Goal: Task Accomplishment & Management: Use online tool/utility

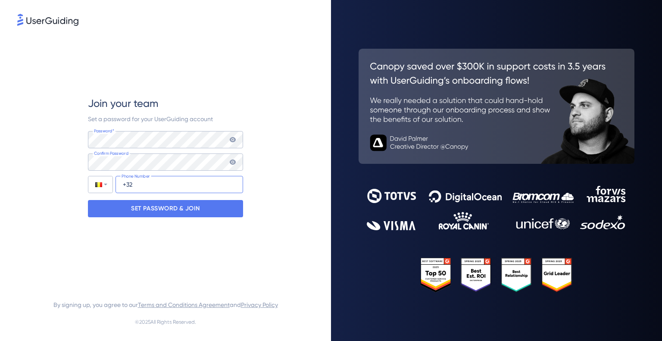
click at [150, 187] on input "+32" at bounding box center [179, 184] width 128 height 17
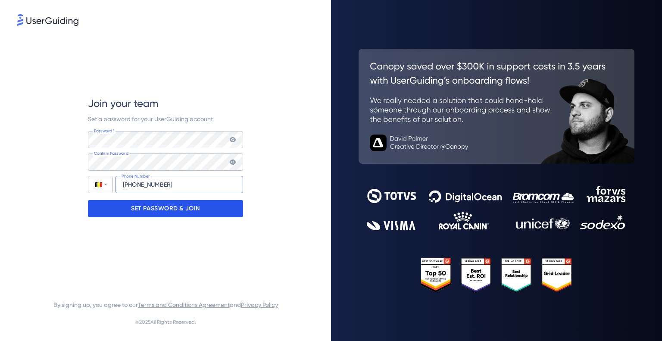
type input "[PHONE_NUMBER]"
click at [169, 209] on p "SET PASSWORD & JOIN" at bounding box center [165, 209] width 69 height 14
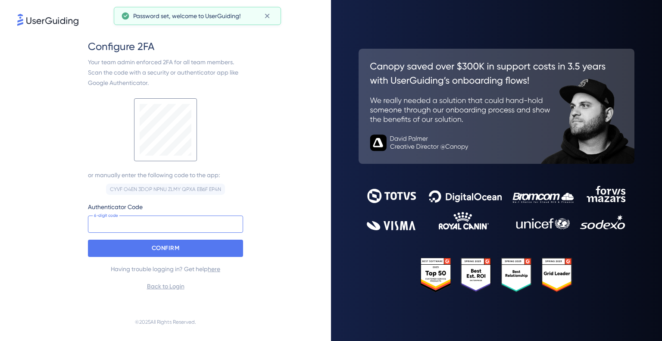
click at [178, 222] on input at bounding box center [165, 223] width 155 height 17
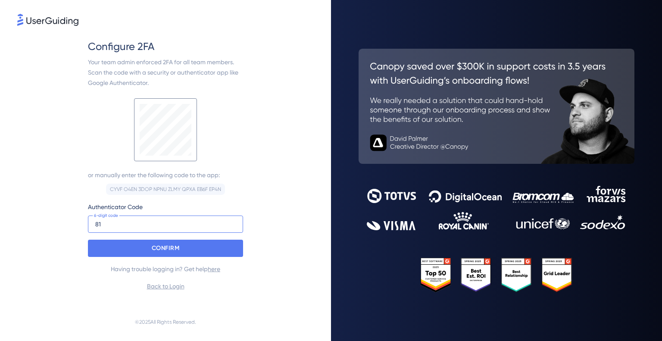
type input "8"
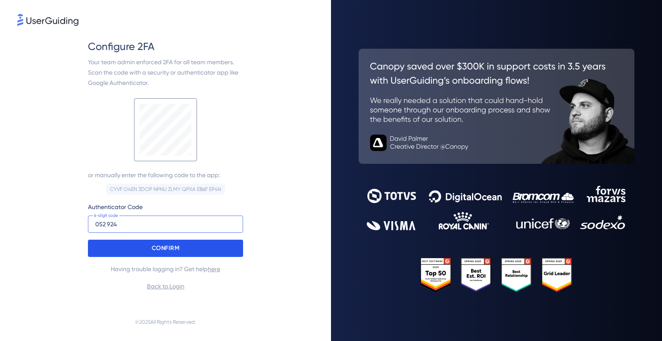
type input "052 924"
click at [160, 248] on p "CONFIRM" at bounding box center [166, 248] width 28 height 14
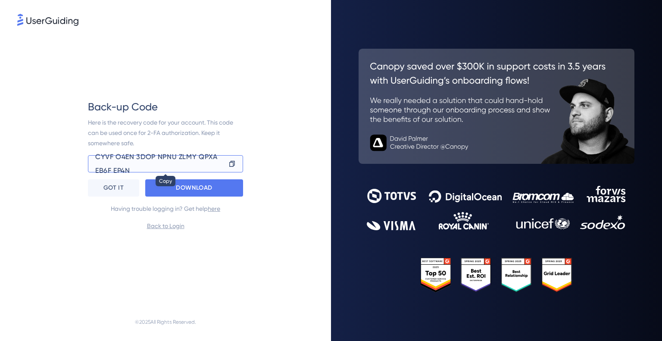
click at [230, 163] on icon at bounding box center [231, 163] width 7 height 9
click at [101, 188] on div "GOT IT" at bounding box center [113, 187] width 51 height 17
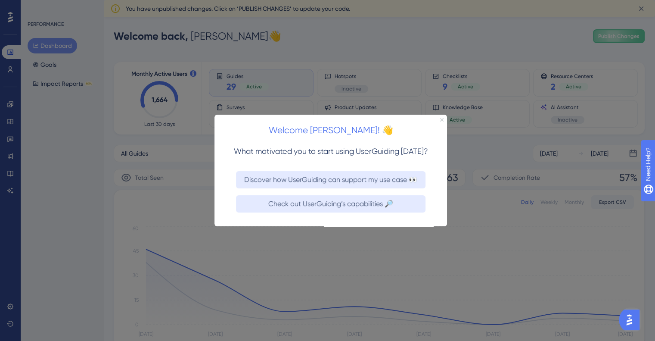
click at [443, 121] on icon "Close Preview" at bounding box center [441, 119] width 3 height 3
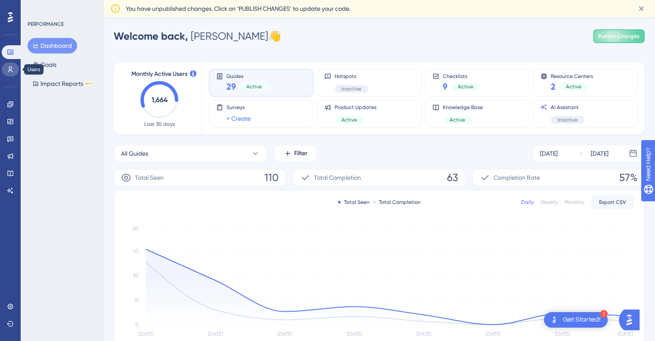
click at [3, 74] on link at bounding box center [10, 69] width 17 height 14
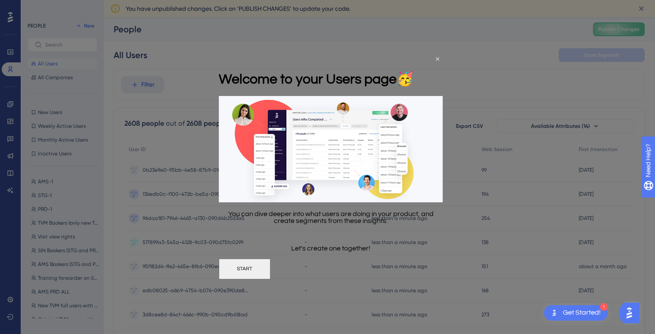
click at [414, 61] on div "Welcome to your Users page 🥳" at bounding box center [316, 78] width 195 height 35
click at [438, 57] on icon "Close Preview" at bounding box center [437, 58] width 3 height 3
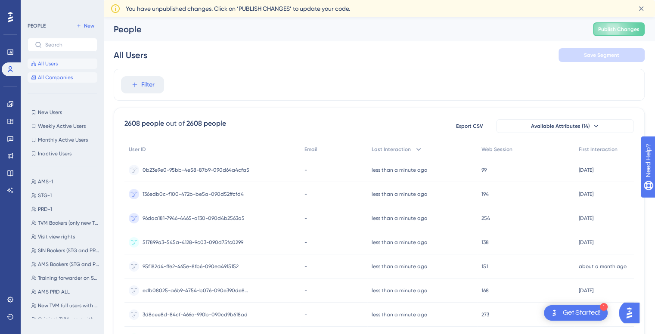
click at [61, 74] on span "All Companies" at bounding box center [55, 77] width 35 height 7
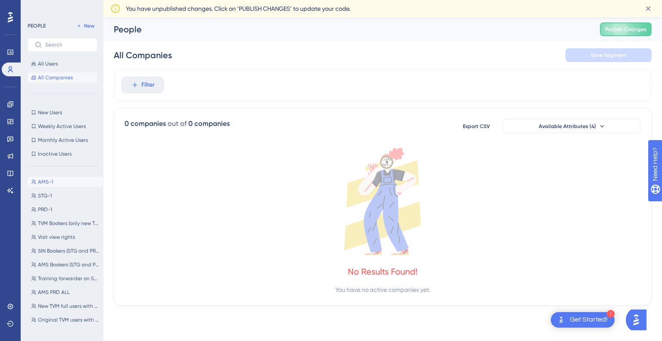
click at [47, 179] on span "AMS-1" at bounding box center [45, 181] width 15 height 7
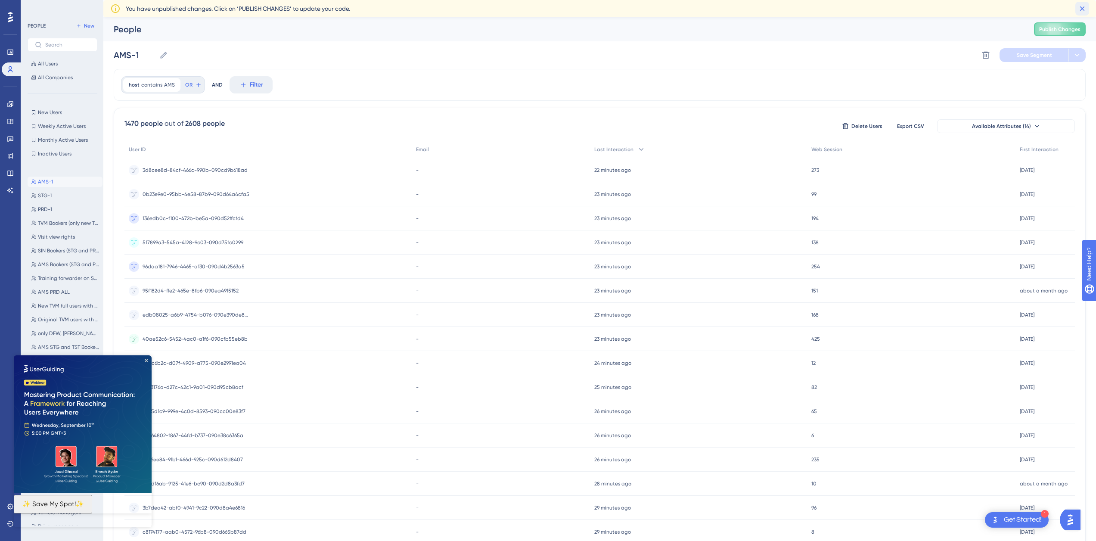
click at [661, 9] on icon at bounding box center [1083, 8] width 5 height 5
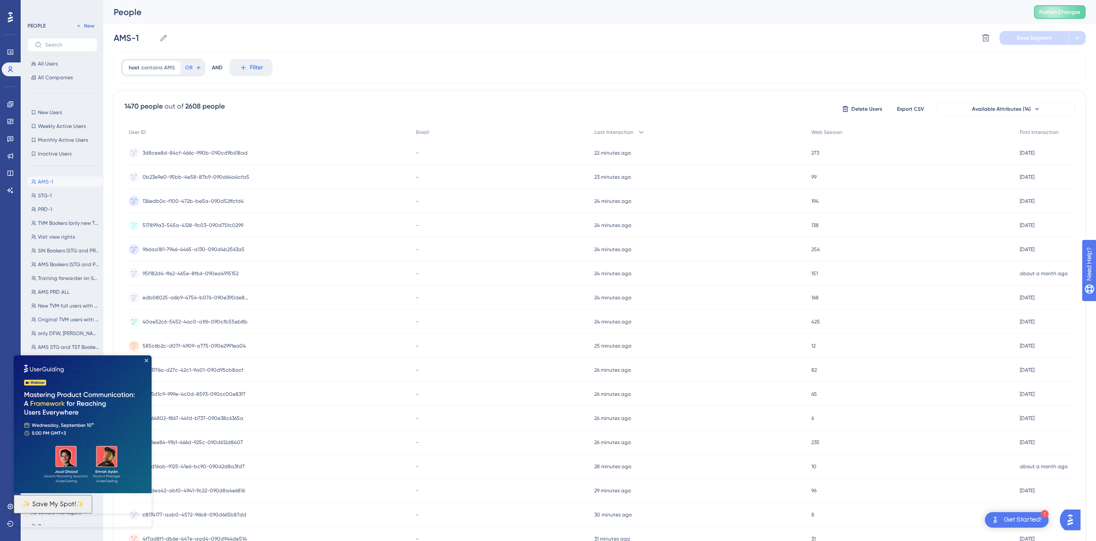
click at [146, 340] on img at bounding box center [83, 424] width 138 height 138
click at [146, 340] on icon "Close Preview" at bounding box center [146, 360] width 3 height 3
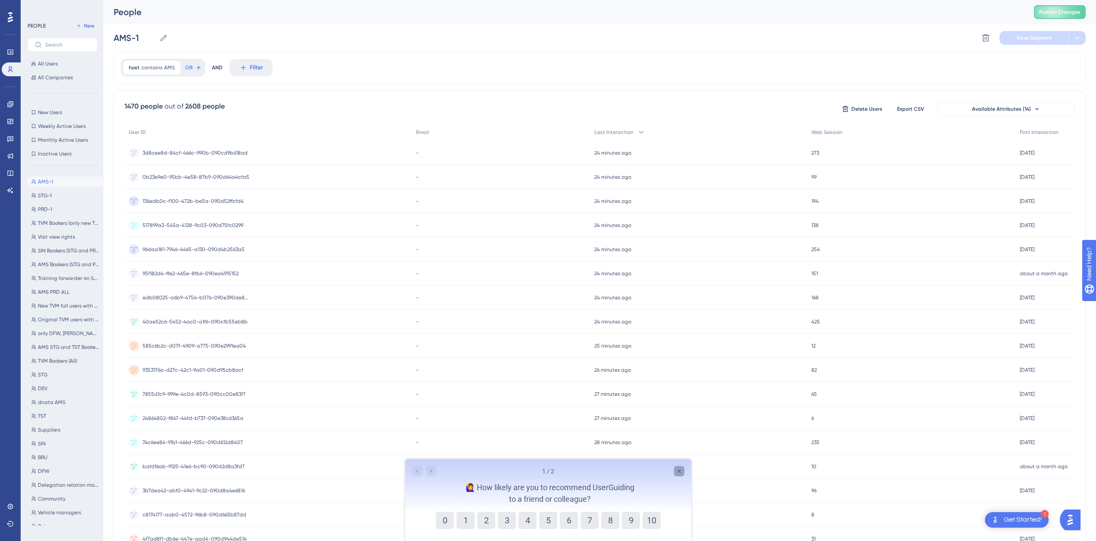
click at [661, 340] on icon "Close survey" at bounding box center [679, 471] width 7 height 7
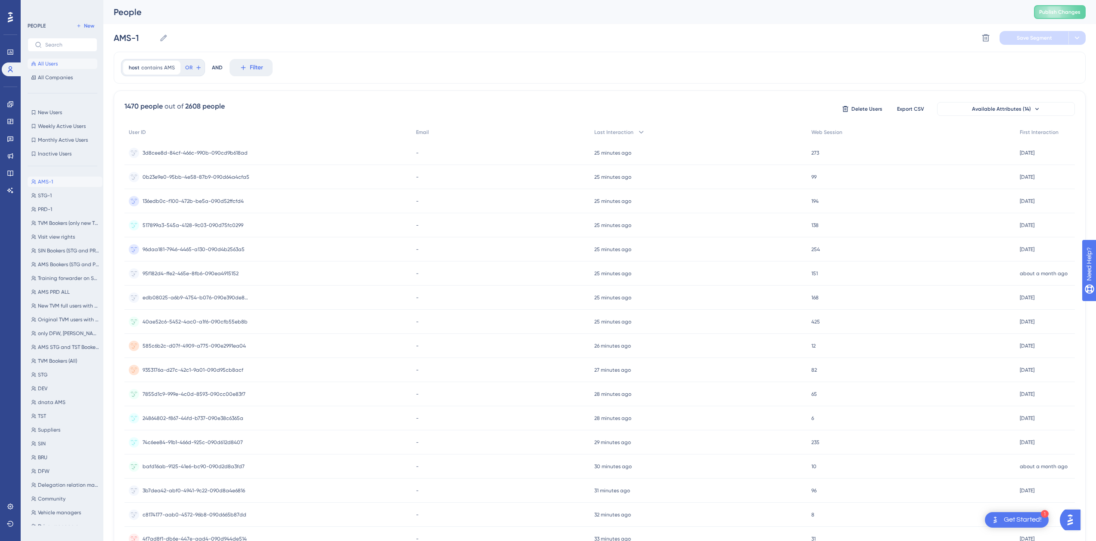
click at [49, 63] on span "All Users" at bounding box center [48, 63] width 20 height 7
click at [661, 110] on span "Available Attributes (14)" at bounding box center [1001, 109] width 59 height 7
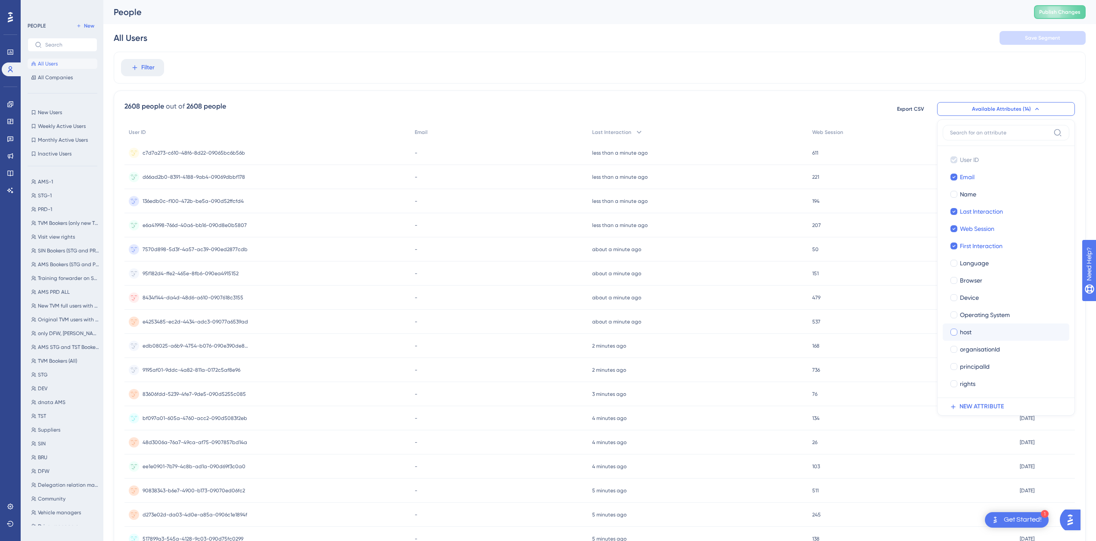
click at [661, 330] on div at bounding box center [954, 332] width 7 height 7
checkbox input "true"
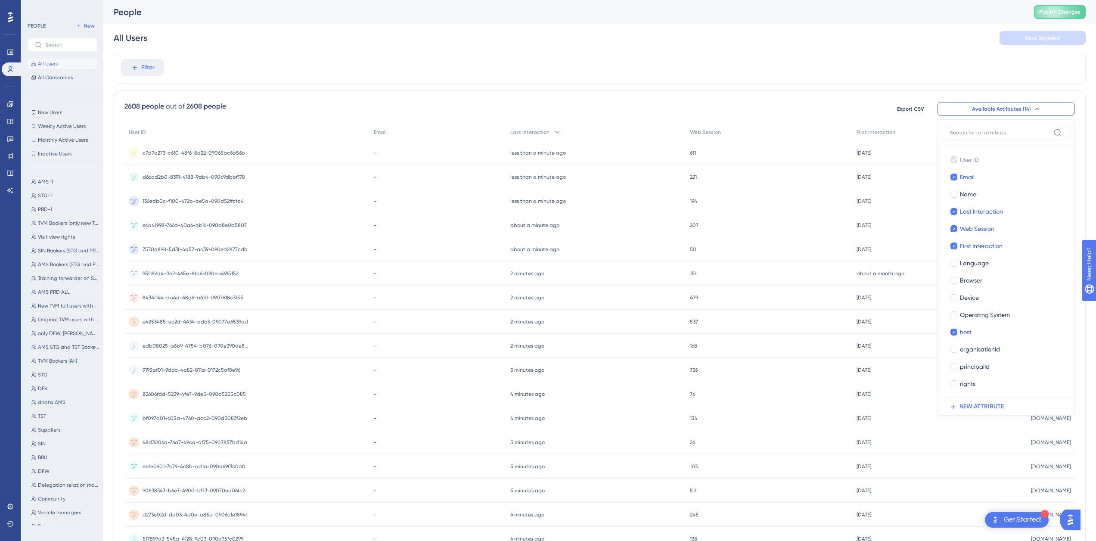
click at [661, 73] on div "Filter" at bounding box center [600, 68] width 972 height 32
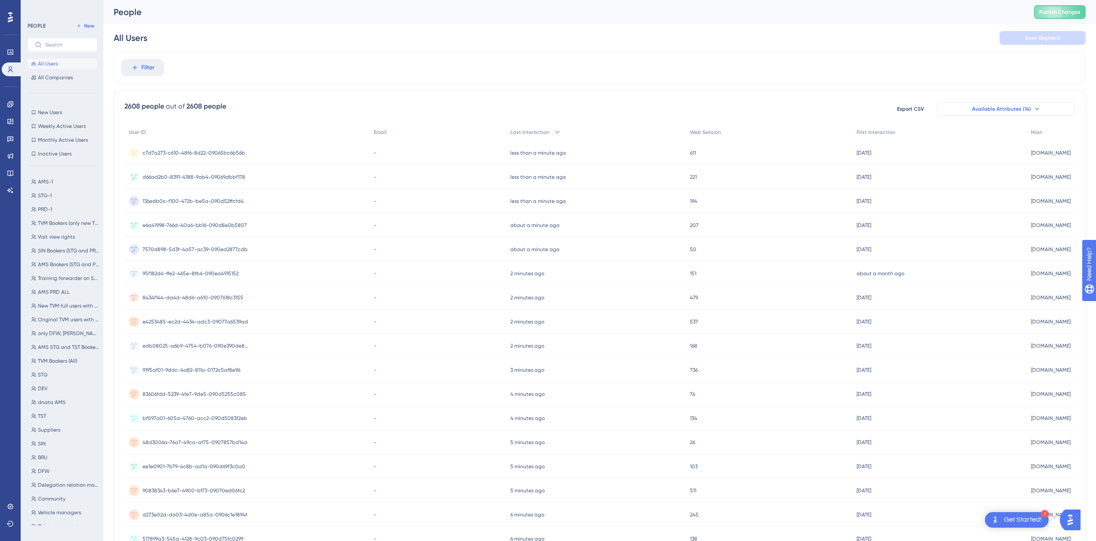
click at [661, 108] on span "Available Attributes (14)" at bounding box center [1001, 109] width 59 height 7
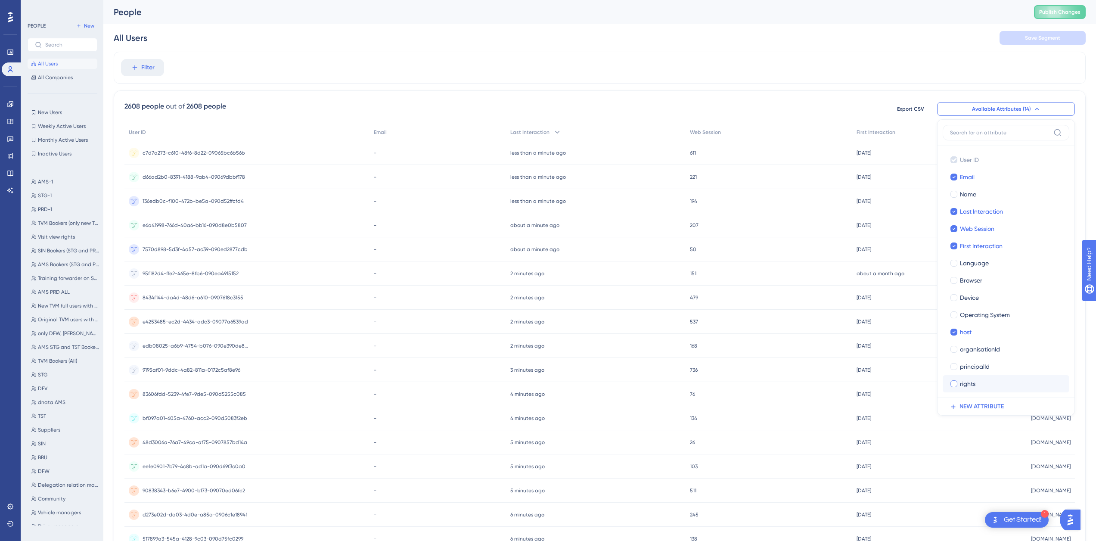
click at [661, 340] on div at bounding box center [954, 383] width 7 height 7
checkbox input "true"
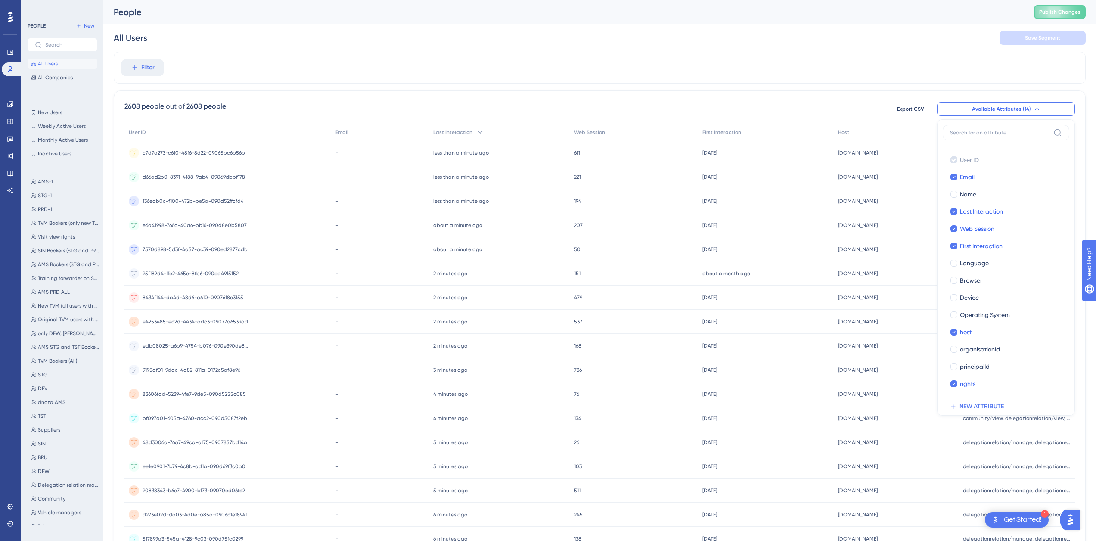
click at [661, 95] on div "2608 people out of 2608 people Export CSV Available Attributes (14) User ID Use…" at bounding box center [600, 375] width 972 height 571
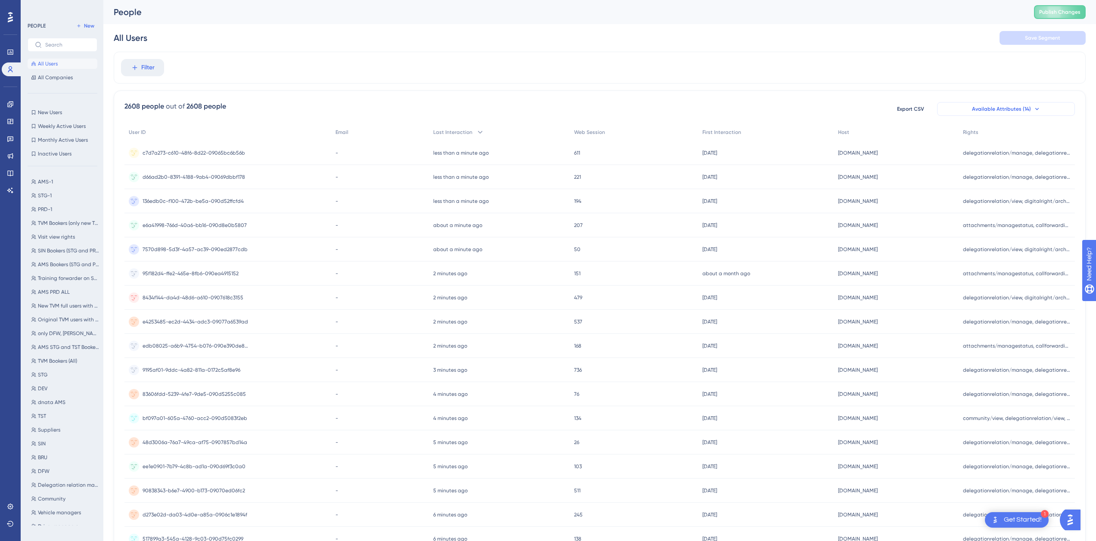
click at [661, 111] on span "Available Attributes (14)" at bounding box center [1001, 109] width 59 height 7
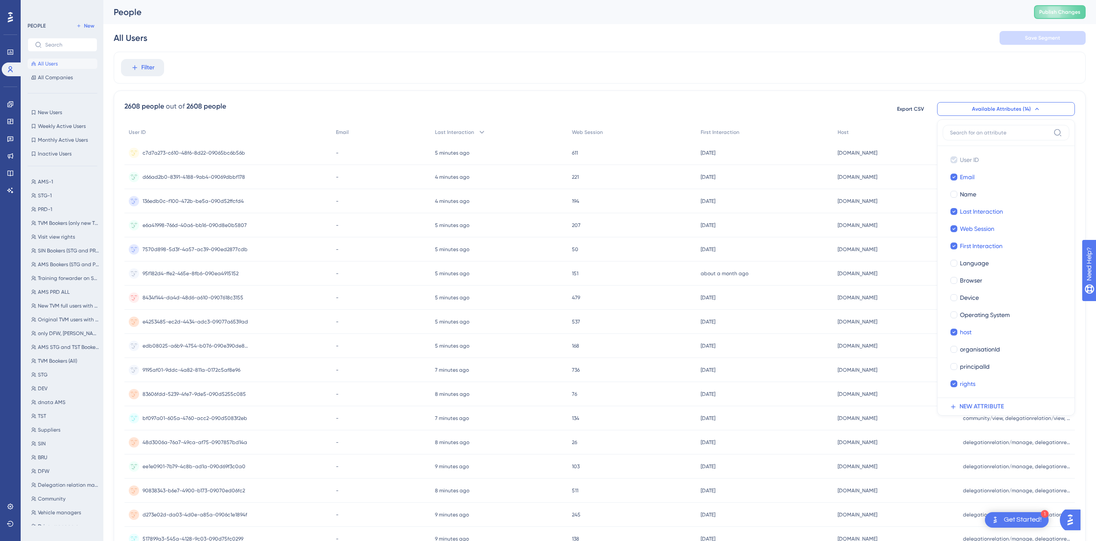
click at [661, 32] on div "All Users Save Segment" at bounding box center [600, 38] width 972 height 28
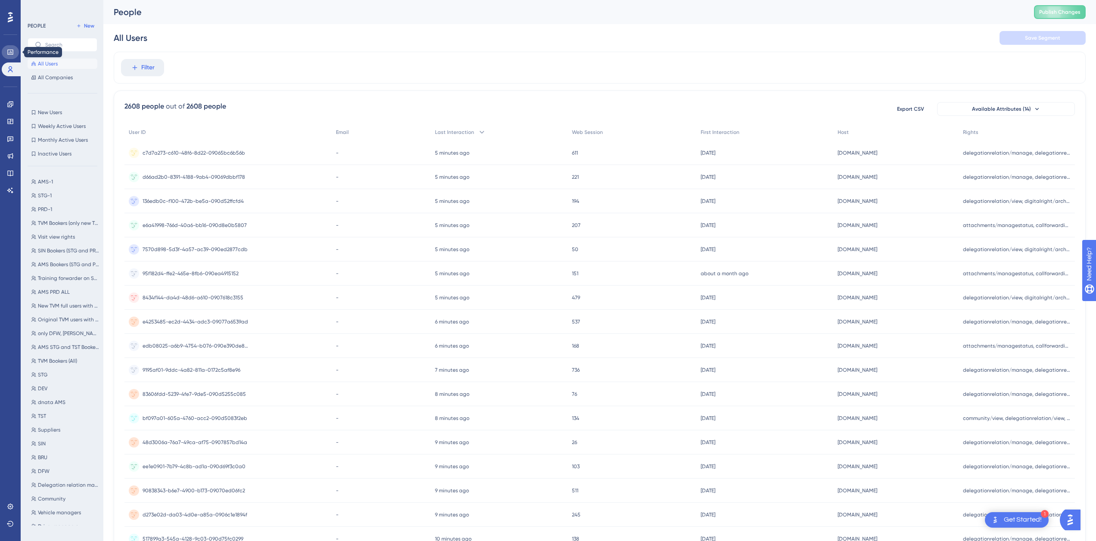
click at [8, 53] on icon at bounding box center [10, 52] width 6 height 5
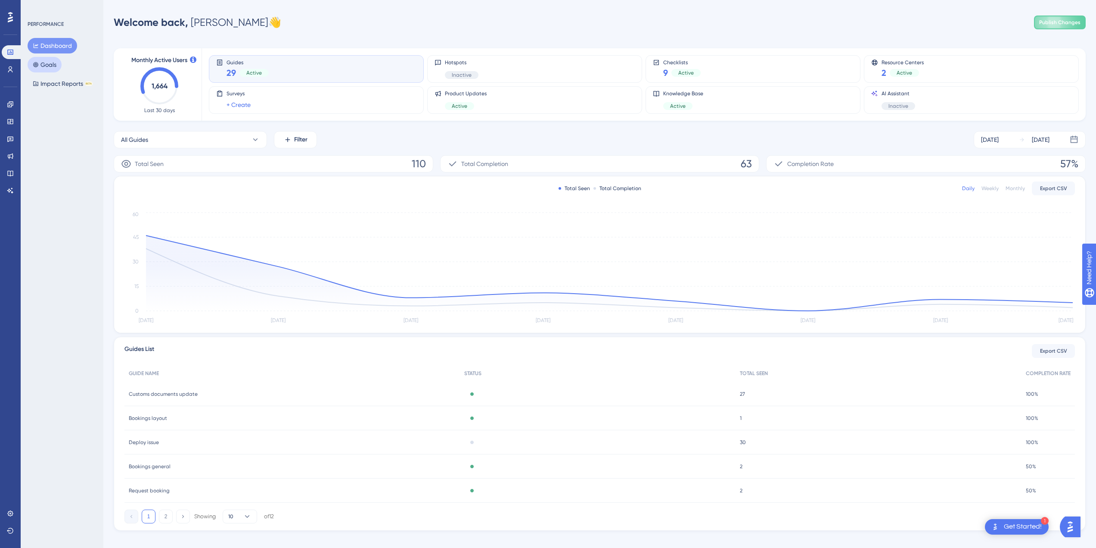
click at [53, 69] on button "Goals" at bounding box center [45, 65] width 34 height 16
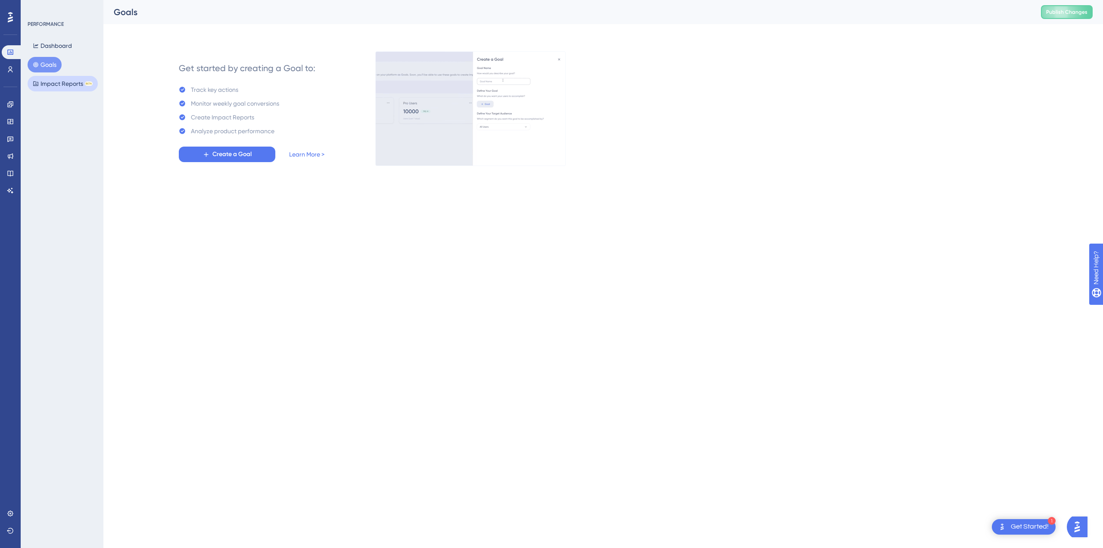
click at [57, 81] on button "Impact Reports BETA" at bounding box center [63, 84] width 70 height 16
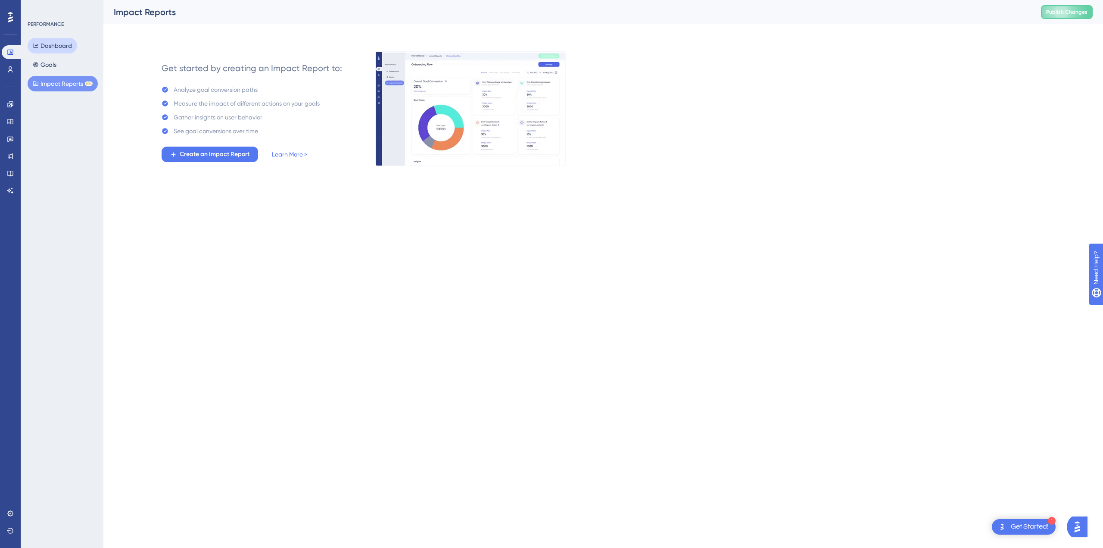
click at [56, 48] on button "Dashboard" at bounding box center [53, 46] width 50 height 16
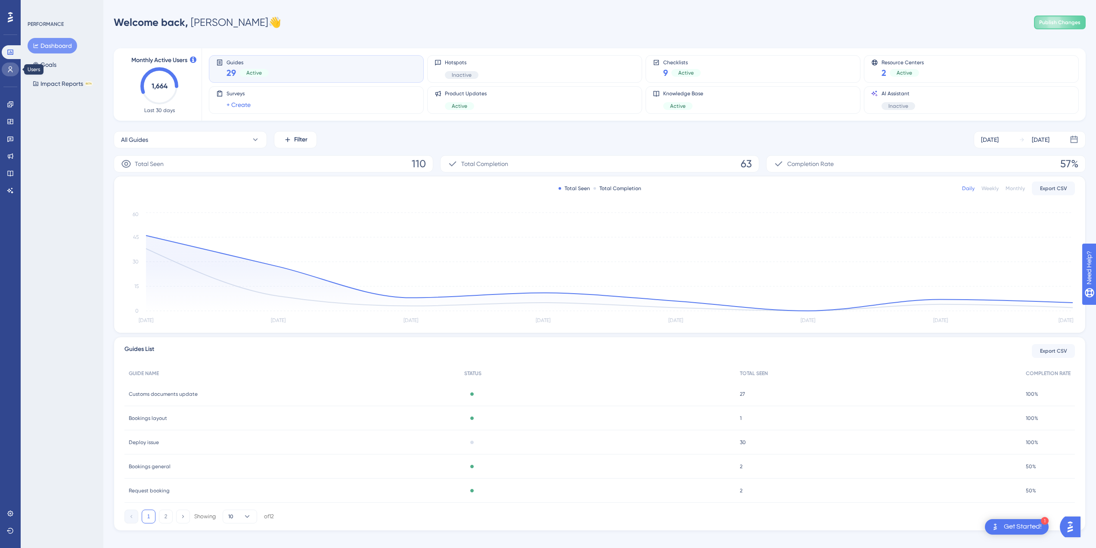
click at [11, 67] on icon at bounding box center [10, 69] width 7 height 7
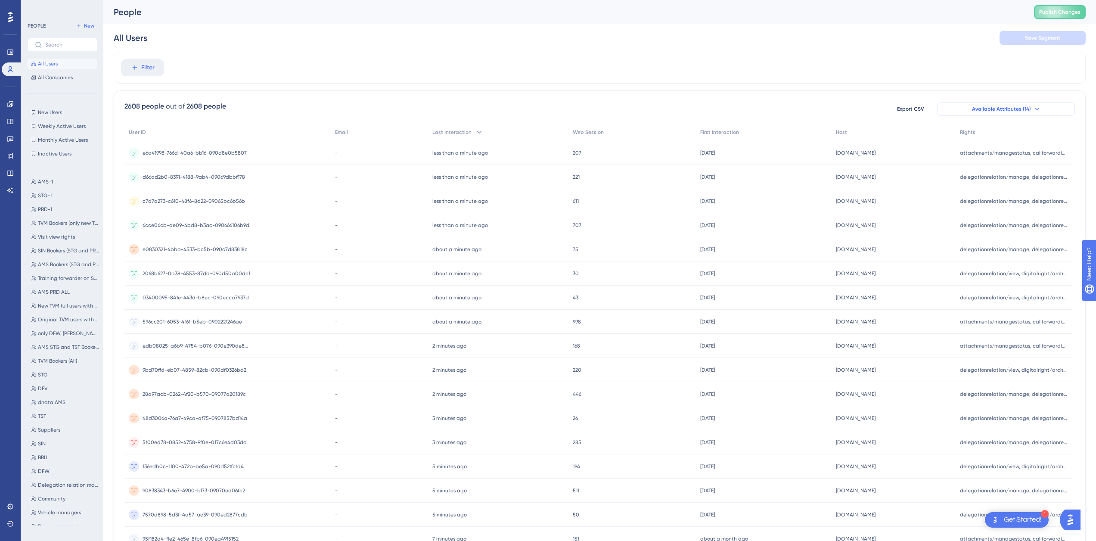
click at [661, 110] on button "Available Attributes (14)" at bounding box center [1006, 109] width 138 height 14
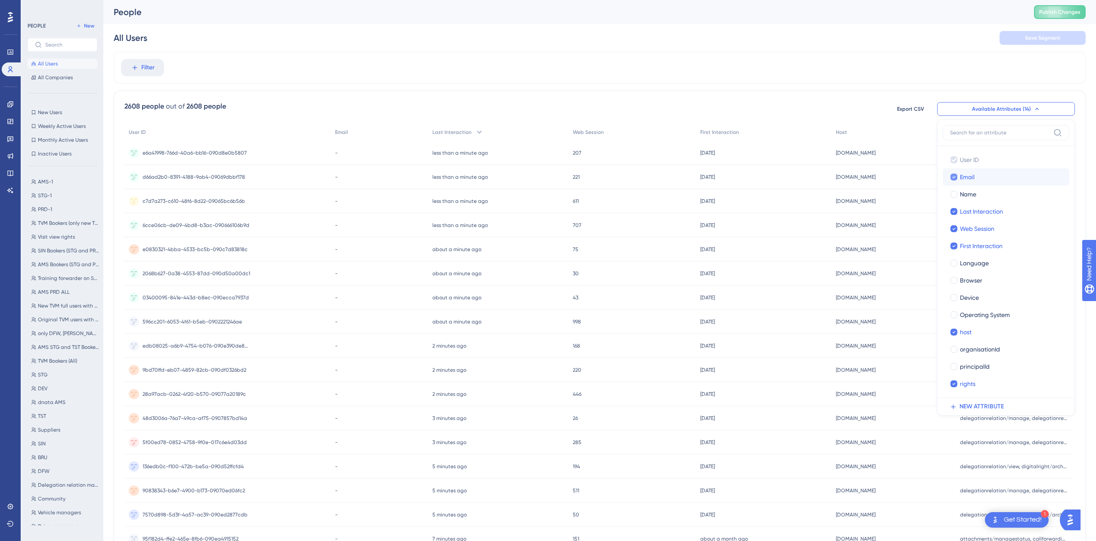
click at [661, 180] on icon at bounding box center [954, 177] width 3 height 6
checkbox input "false"
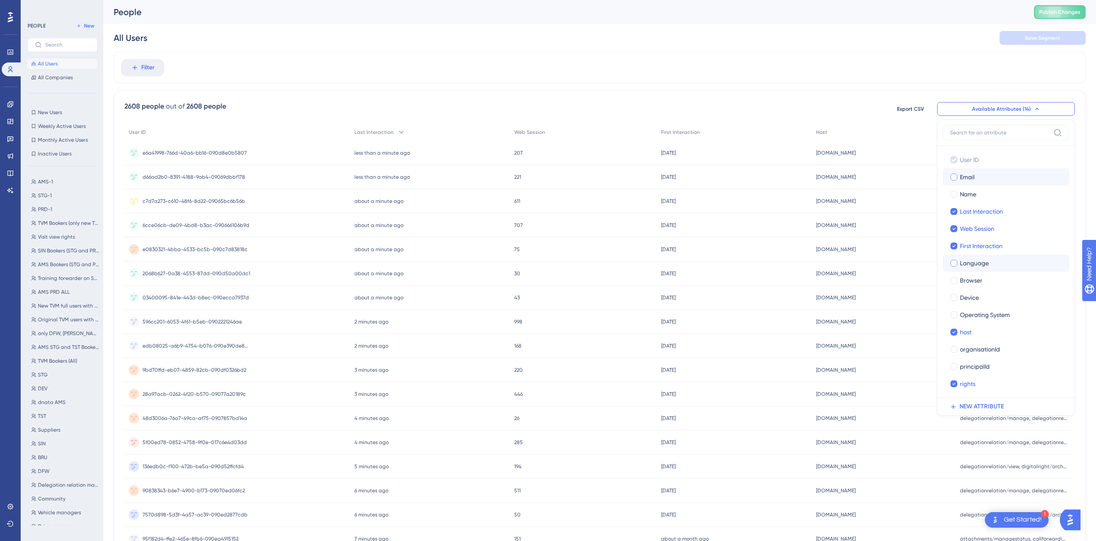
click at [661, 265] on div at bounding box center [954, 263] width 9 height 9
checkbox input "true"
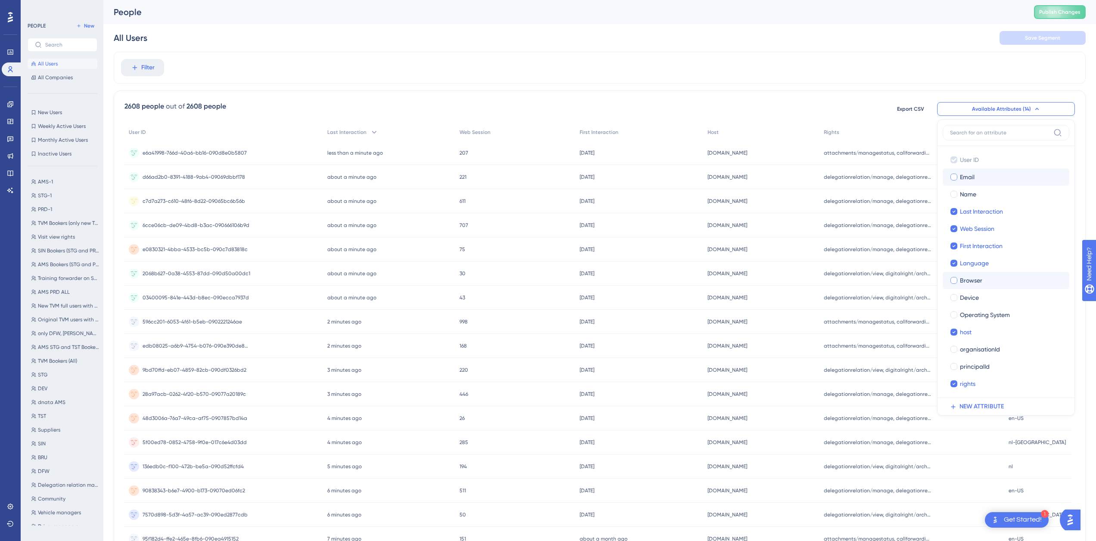
click at [661, 281] on div at bounding box center [954, 280] width 7 height 7
checkbox input "true"
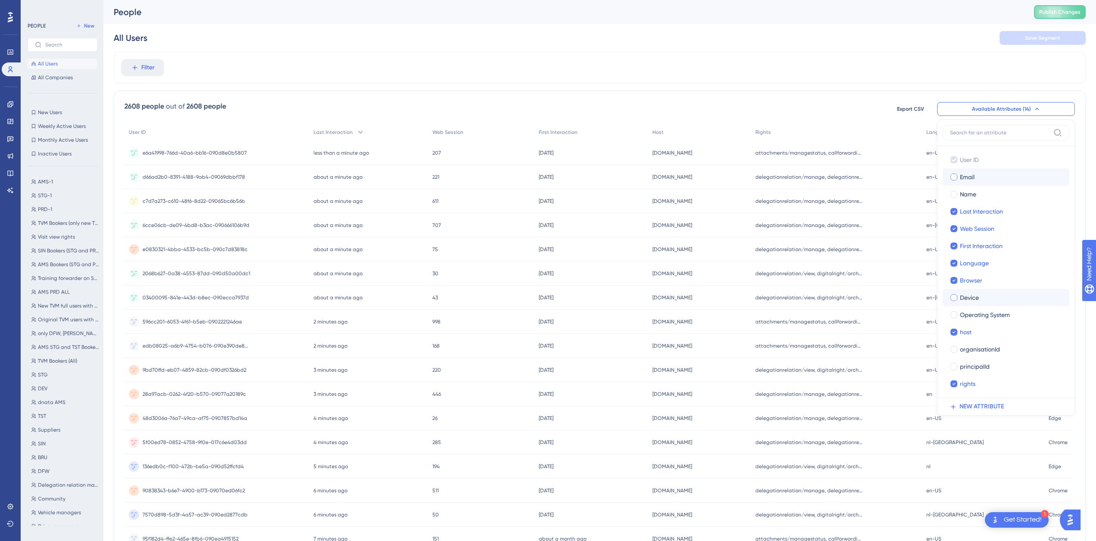
click at [661, 299] on div at bounding box center [954, 297] width 7 height 7
checkbox input "true"
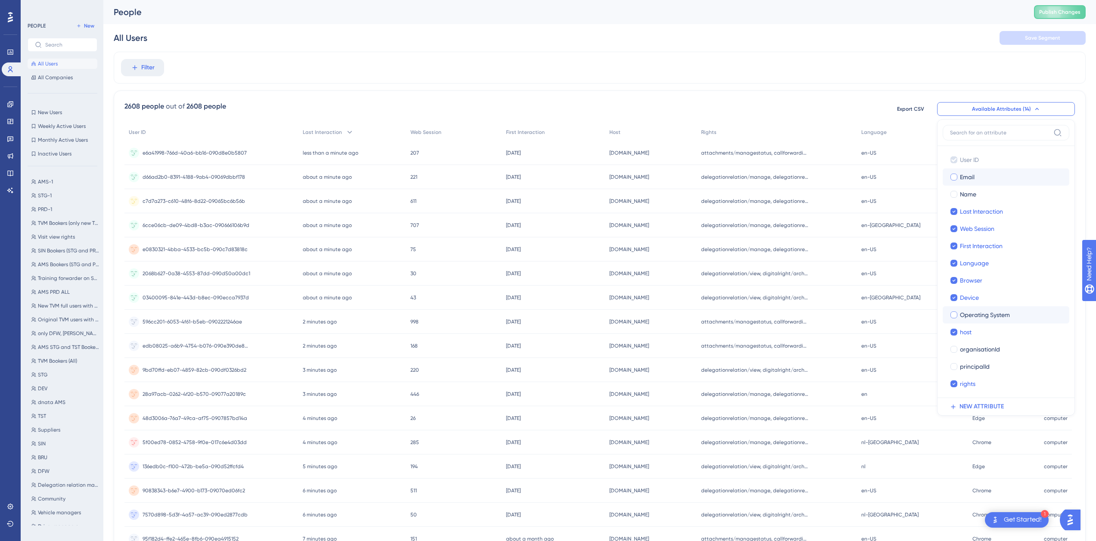
click at [661, 320] on label "Operating System" at bounding box center [1006, 315] width 113 height 10
checkbox input "true"
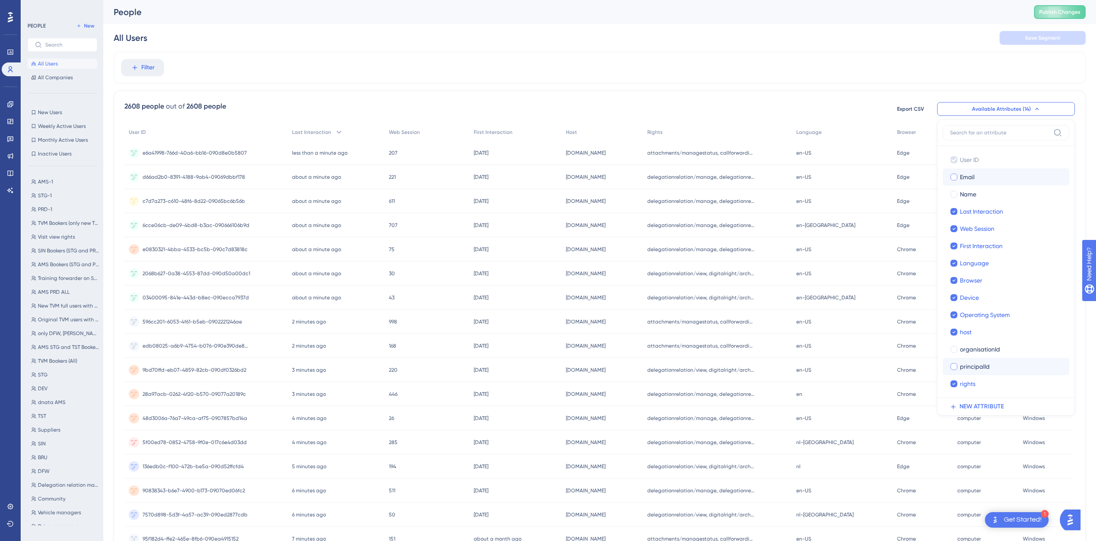
click at [661, 340] on label "principalId principalId" at bounding box center [1006, 366] width 127 height 17
click at [661, 340] on input "principalId" at bounding box center [954, 367] width 0 height 0
checkbox input "false"
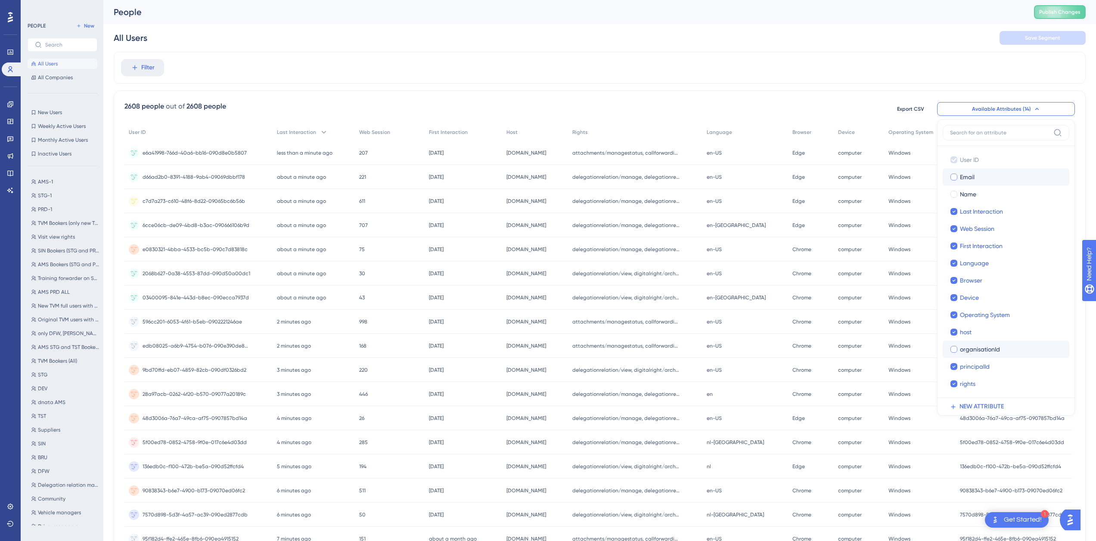
click at [661, 340] on div at bounding box center [954, 349] width 7 height 7
checkbox input "true"
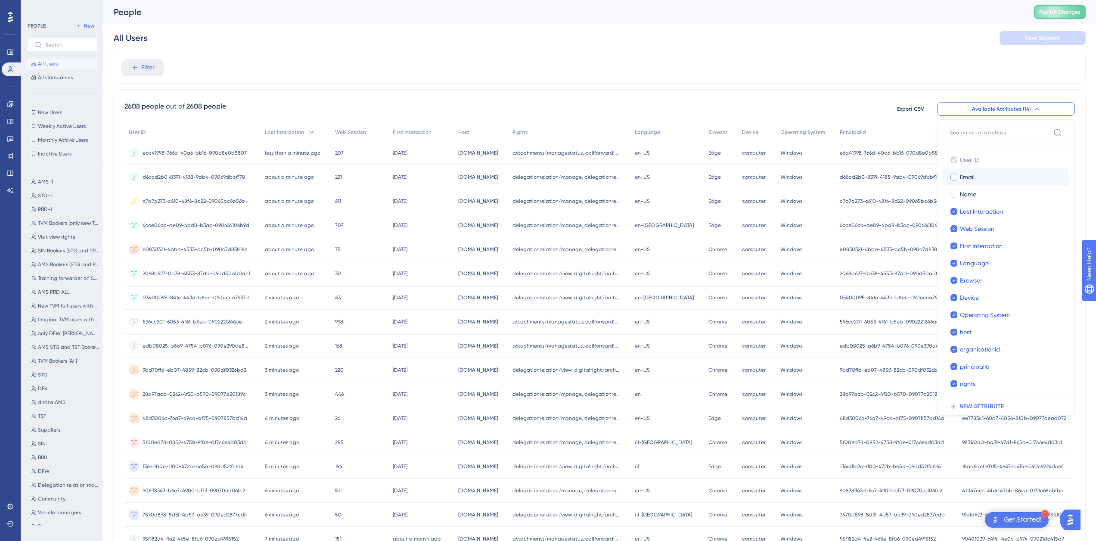
click at [661, 78] on div "Filter" at bounding box center [600, 68] width 972 height 32
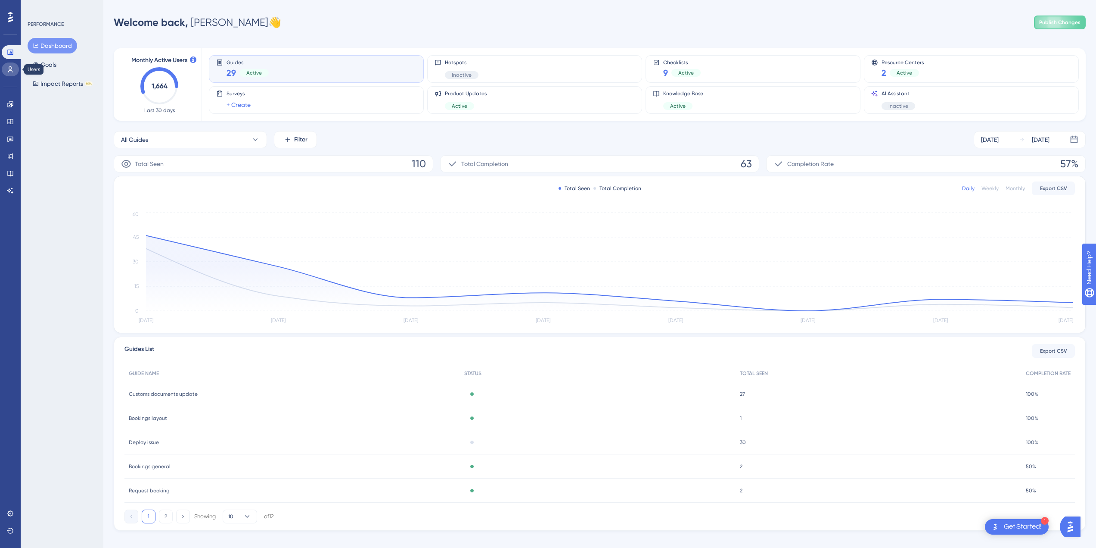
click at [9, 64] on link at bounding box center [10, 69] width 17 height 14
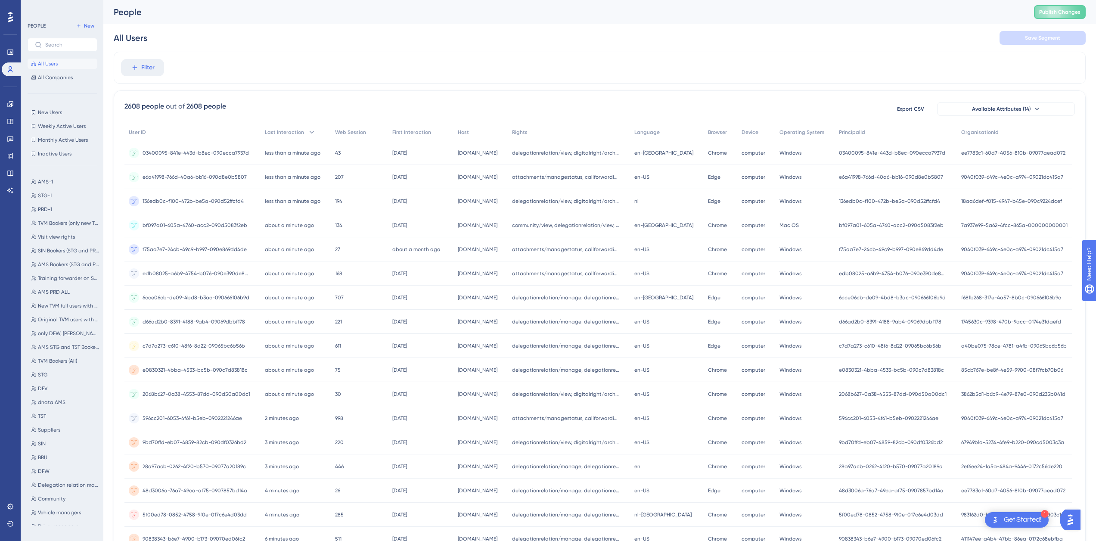
scroll to position [0, 6]
click at [69, 73] on button "All Companies" at bounding box center [63, 77] width 70 height 10
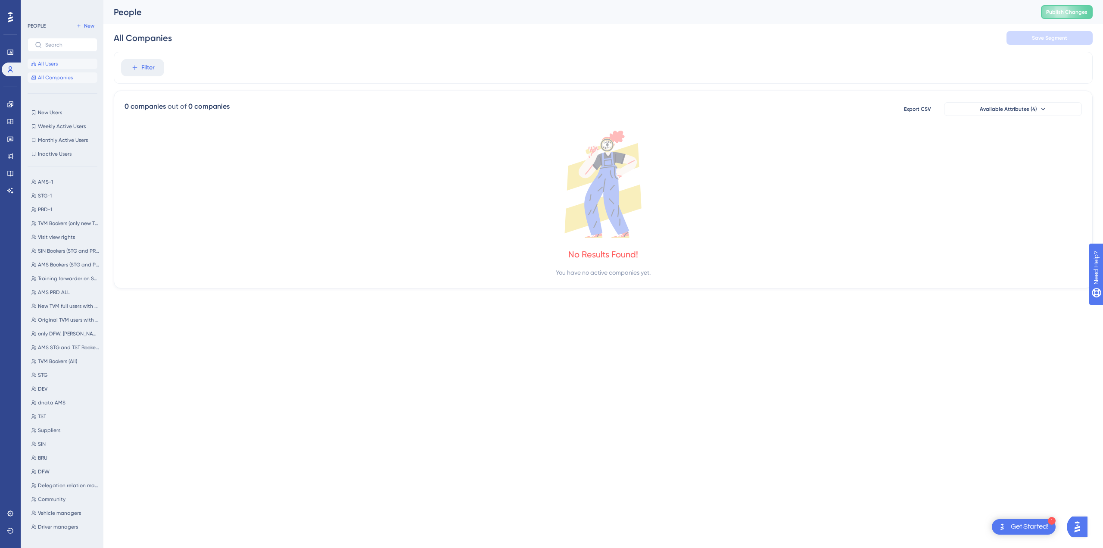
click at [58, 64] on button "All Users" at bounding box center [63, 64] width 70 height 10
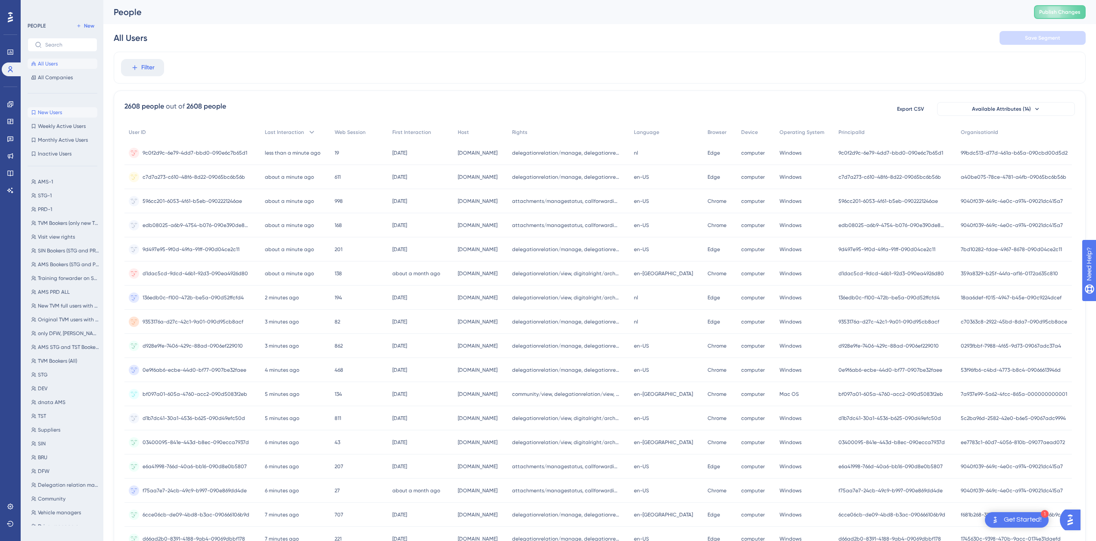
click at [62, 110] on span "New Users" at bounding box center [50, 112] width 24 height 7
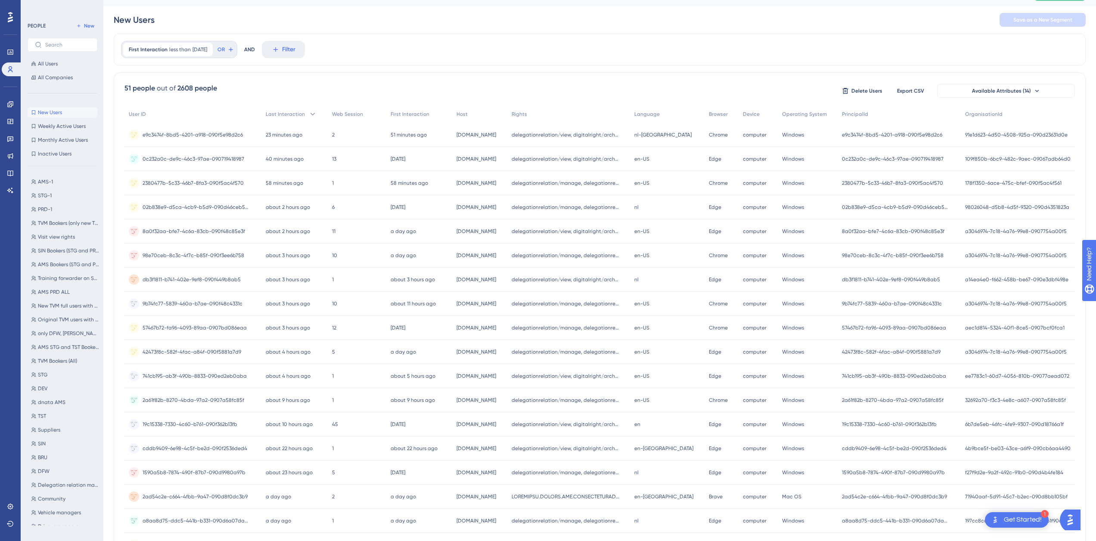
scroll to position [18, 0]
click at [67, 127] on span "Weekly Active Users" at bounding box center [62, 126] width 48 height 7
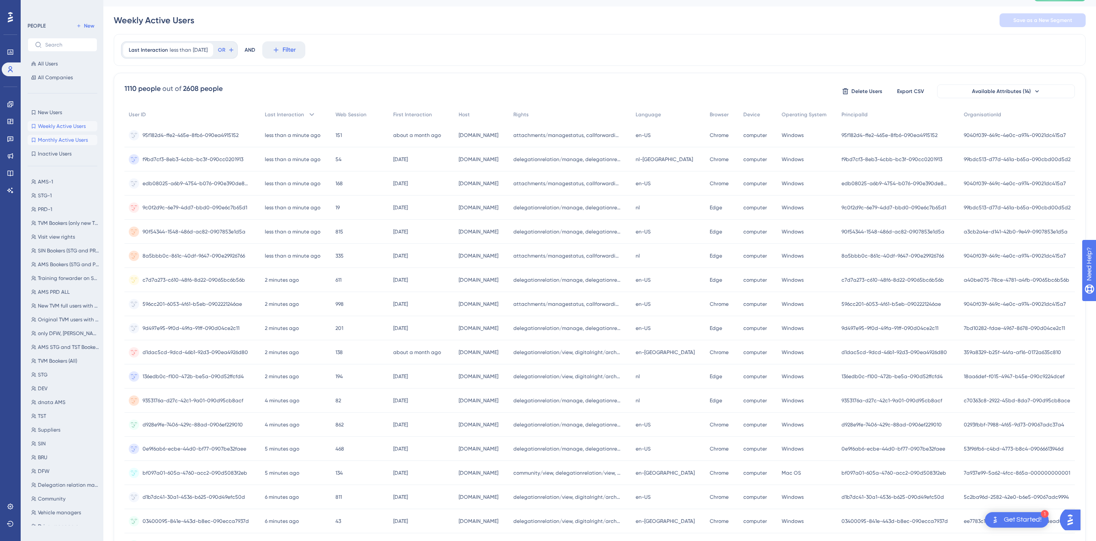
click at [65, 139] on span "Monthly Active Users" at bounding box center [63, 140] width 50 height 7
click at [59, 151] on span "Inactive Users" at bounding box center [55, 153] width 34 height 7
click at [48, 179] on span "AMS-1" at bounding box center [45, 181] width 15 height 7
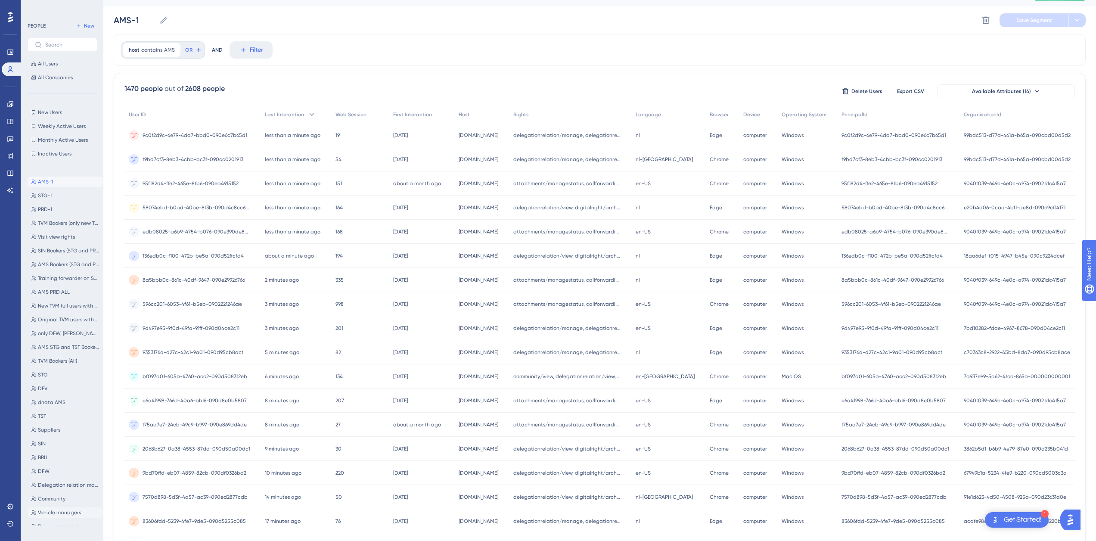
click at [58, 340] on button "Vehicle managers Vehicle managers" at bounding box center [65, 513] width 75 height 10
click at [63, 340] on span "Driver managers" at bounding box center [58, 526] width 40 height 7
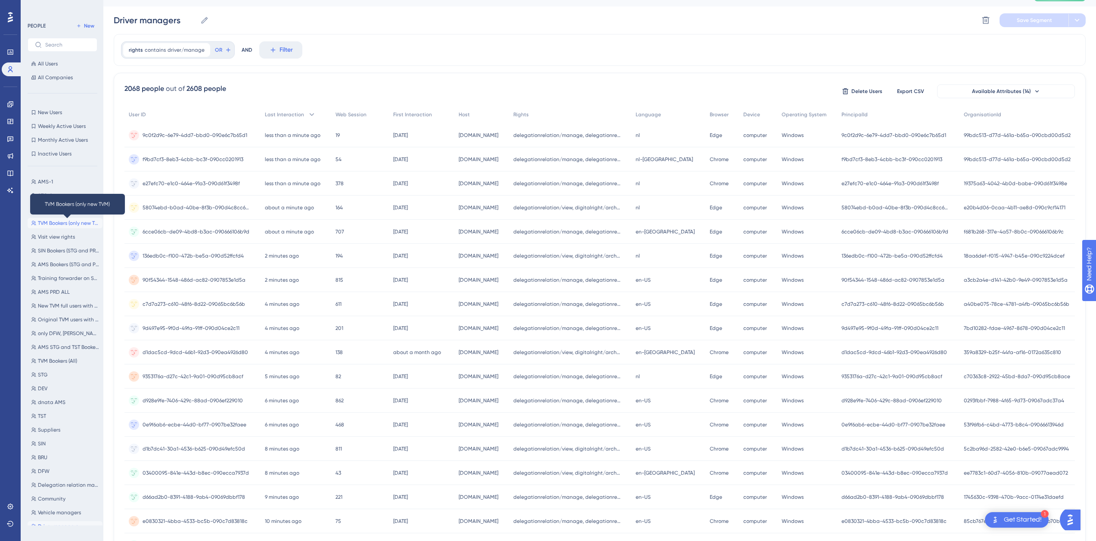
click at [62, 223] on span "TVM Bookers (only new TVM)" at bounding box center [68, 223] width 61 height 7
click at [57, 340] on span "TVM Bookers (All)" at bounding box center [57, 361] width 39 height 7
click at [59, 224] on span "TVM Bookers (only new TVM)" at bounding box center [68, 223] width 61 height 7
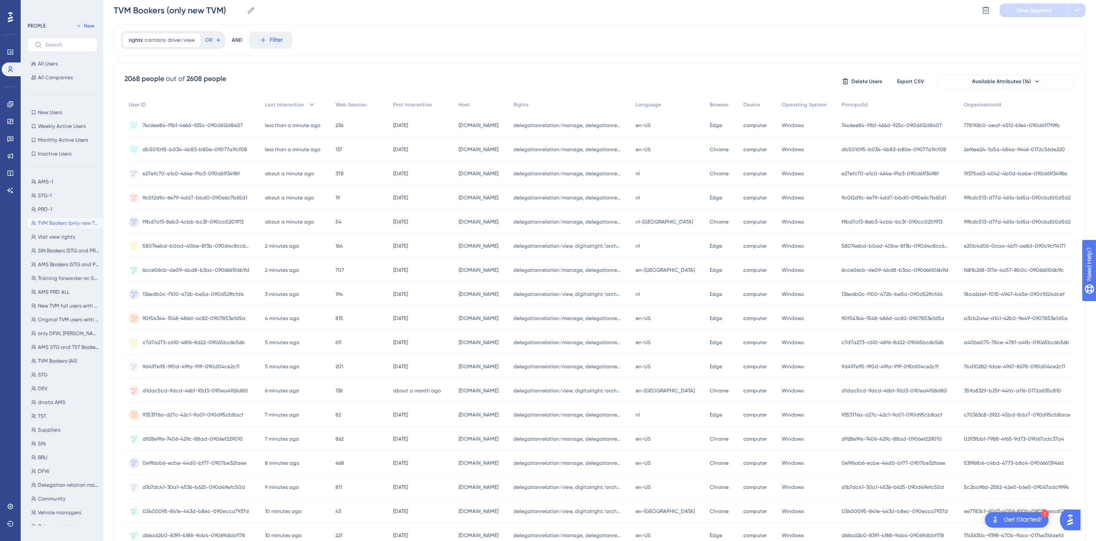
scroll to position [0, 0]
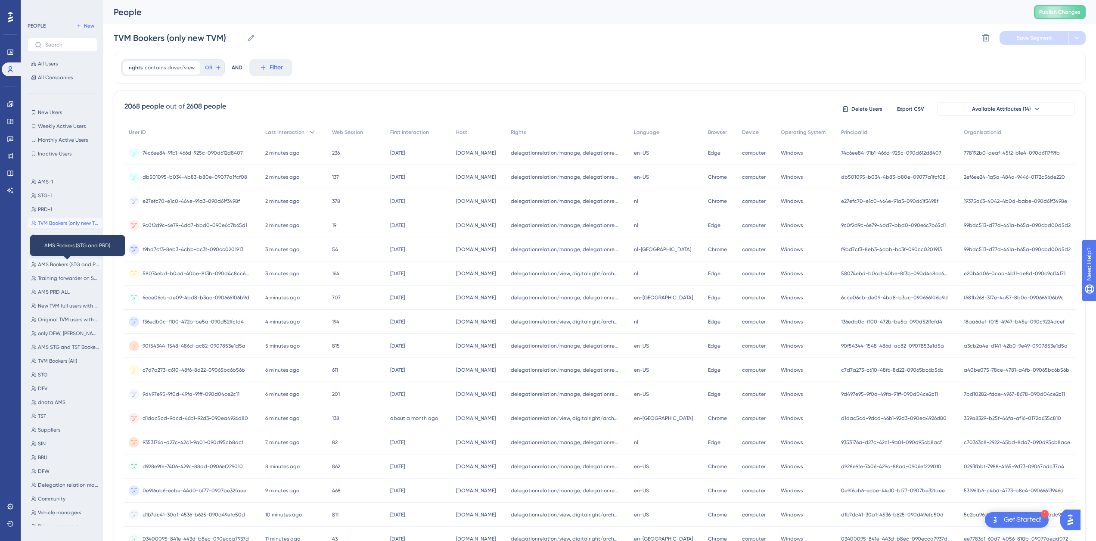
click at [56, 262] on span "AMS Bookers (STG and PRD)" at bounding box center [68, 264] width 61 height 7
type input "AMS Bookers (STG and PRD)"
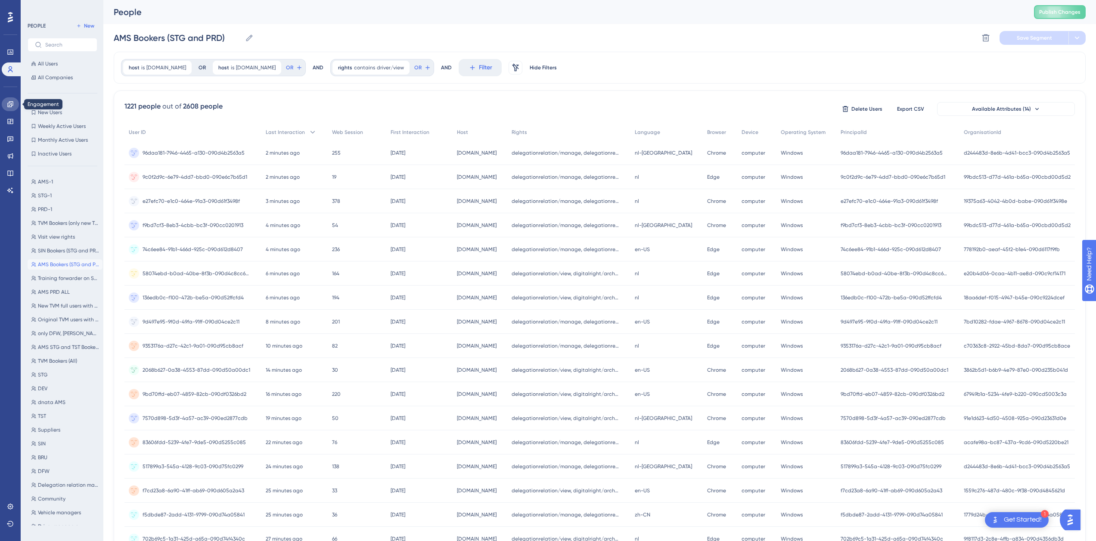
click at [13, 107] on icon at bounding box center [10, 104] width 7 height 7
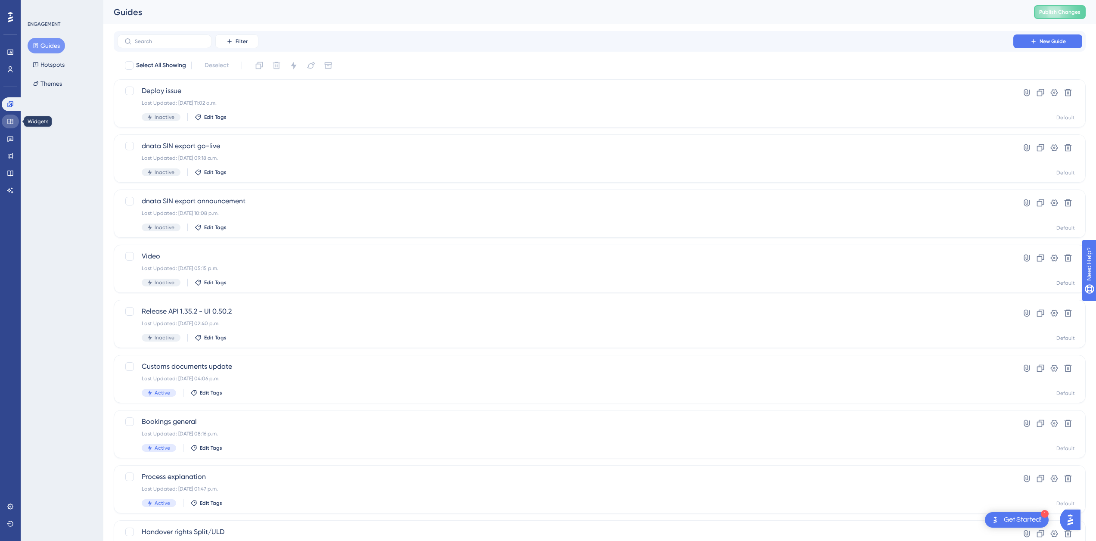
click at [12, 124] on icon at bounding box center [10, 121] width 6 height 5
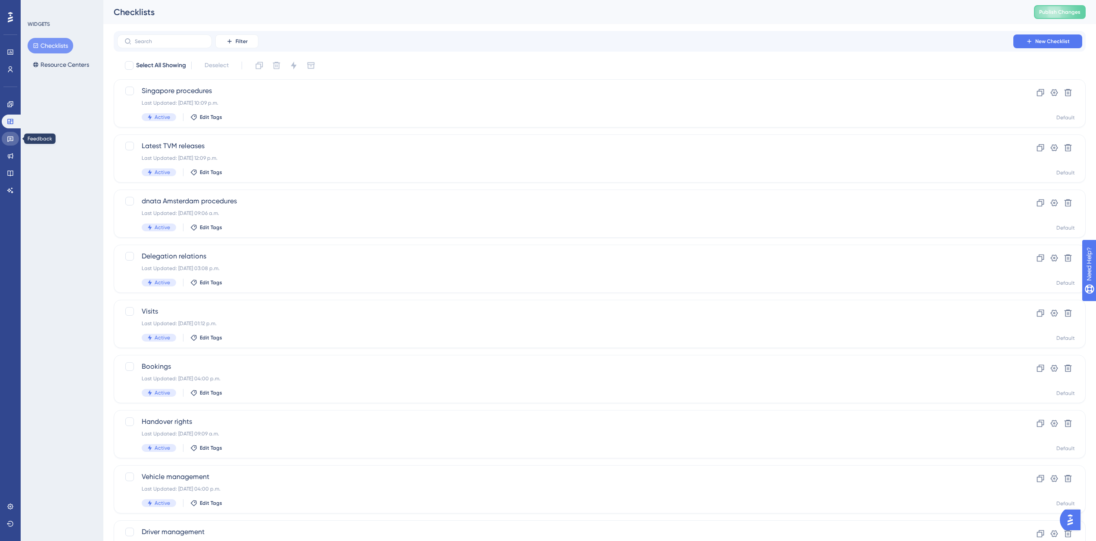
click at [11, 144] on link at bounding box center [10, 139] width 17 height 14
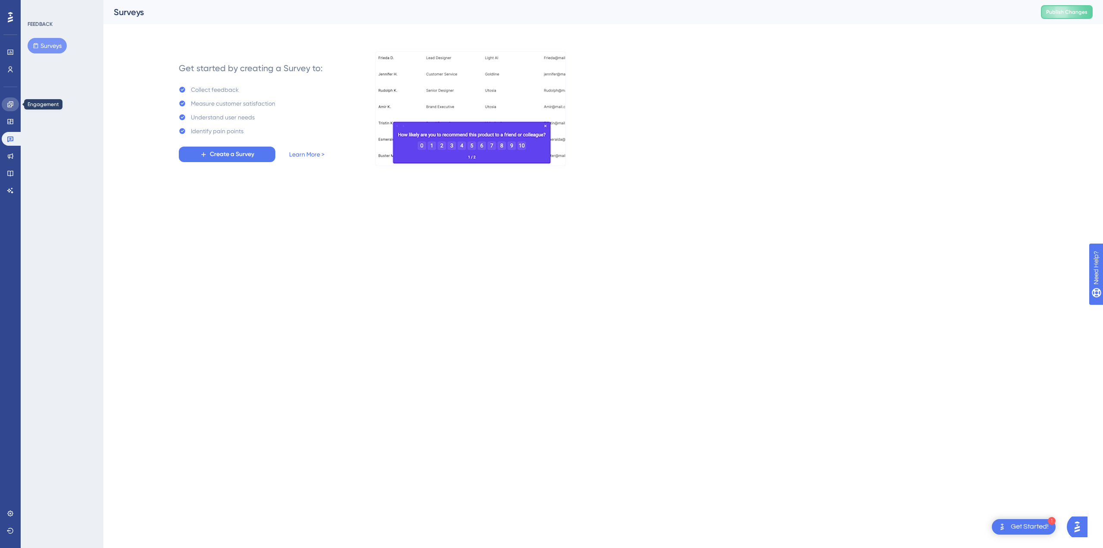
click at [7, 106] on icon at bounding box center [10, 104] width 7 height 7
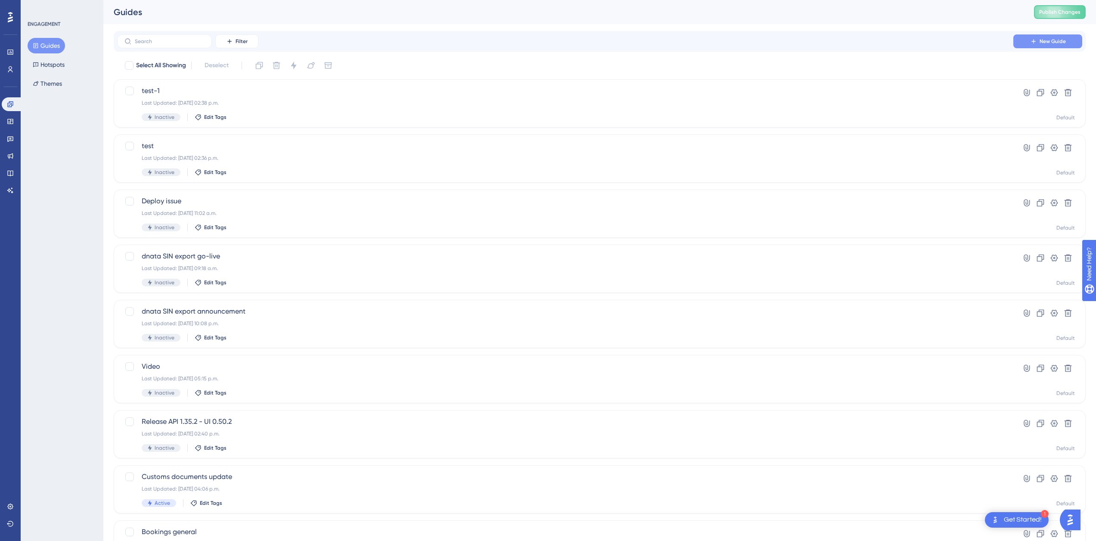
click at [661, 41] on span "New Guide" at bounding box center [1053, 41] width 26 height 7
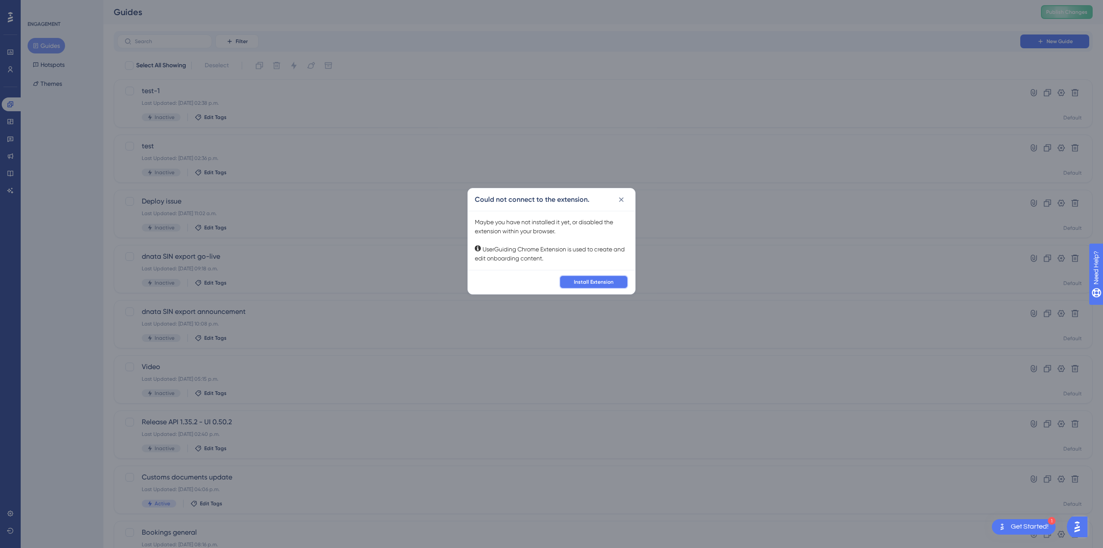
click at [589, 283] on span "Install Extension" at bounding box center [594, 281] width 40 height 7
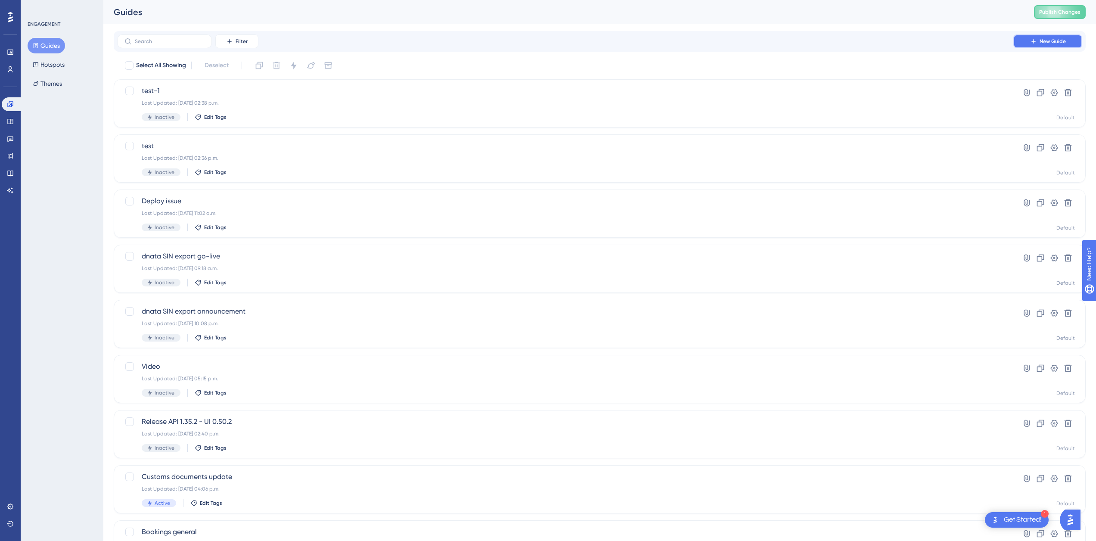
click at [661, 42] on span "New Guide" at bounding box center [1053, 41] width 26 height 7
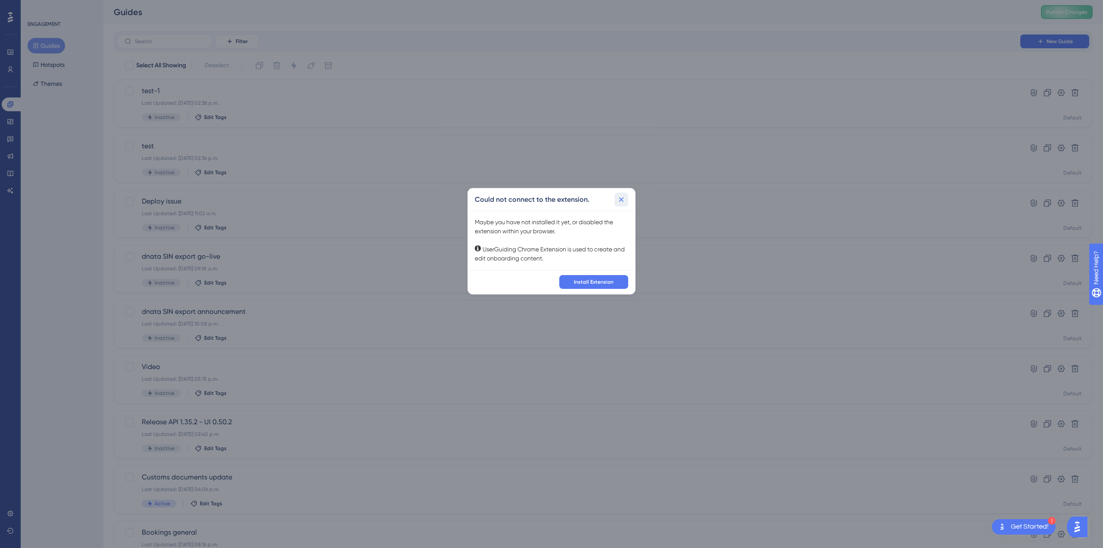
click at [617, 198] on icon at bounding box center [621, 199] width 9 height 9
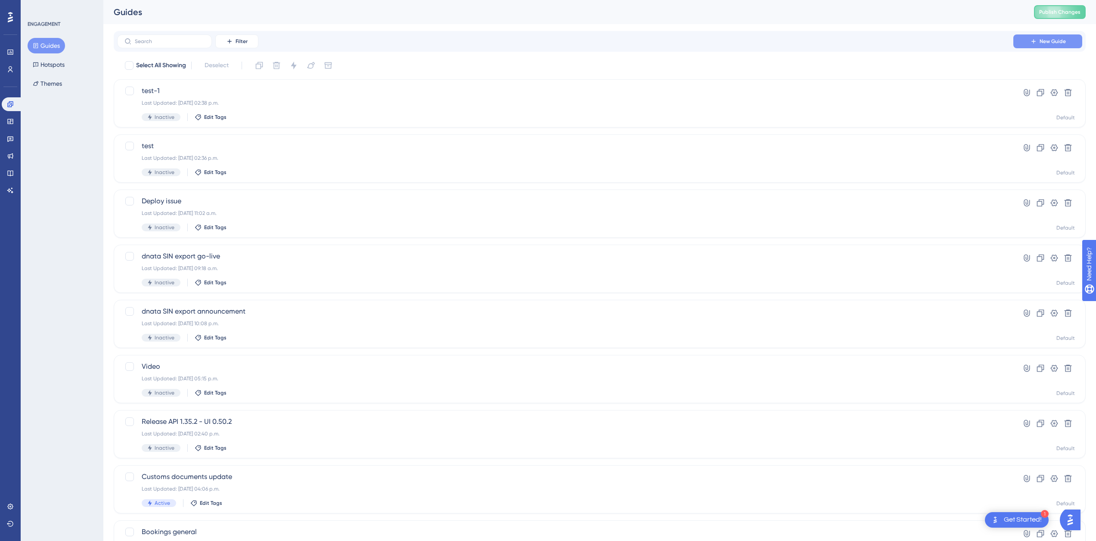
click at [661, 40] on icon at bounding box center [1034, 41] width 4 height 4
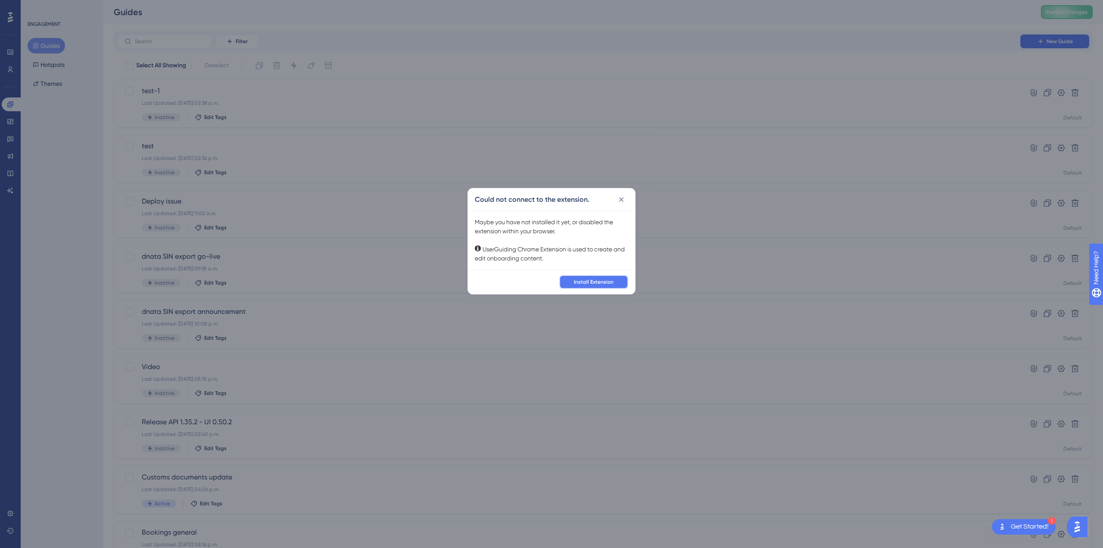
click at [591, 275] on button "Install Extension" at bounding box center [593, 282] width 69 height 14
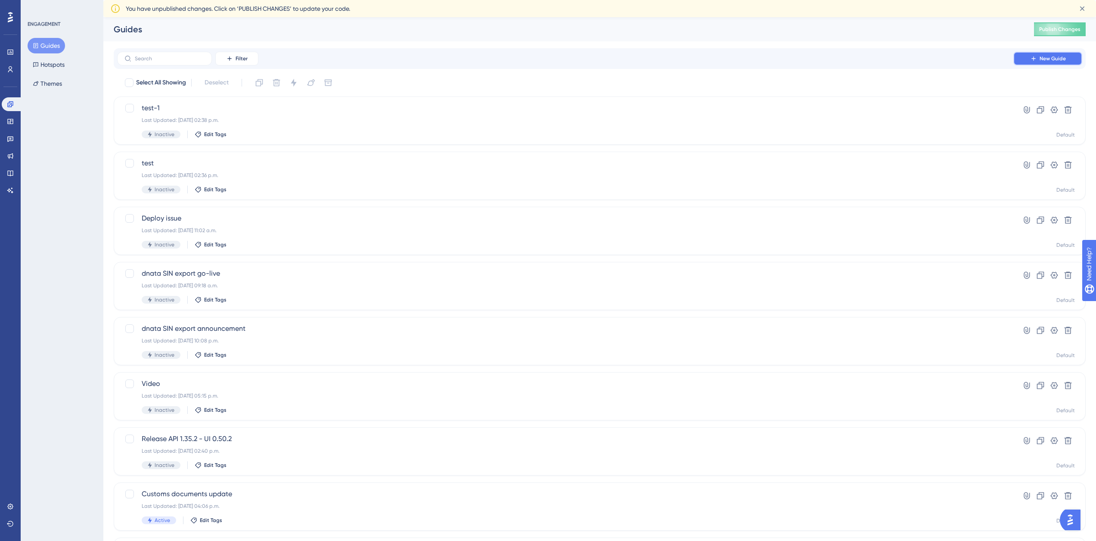
click at [1056, 58] on span "New Guide" at bounding box center [1053, 58] width 26 height 7
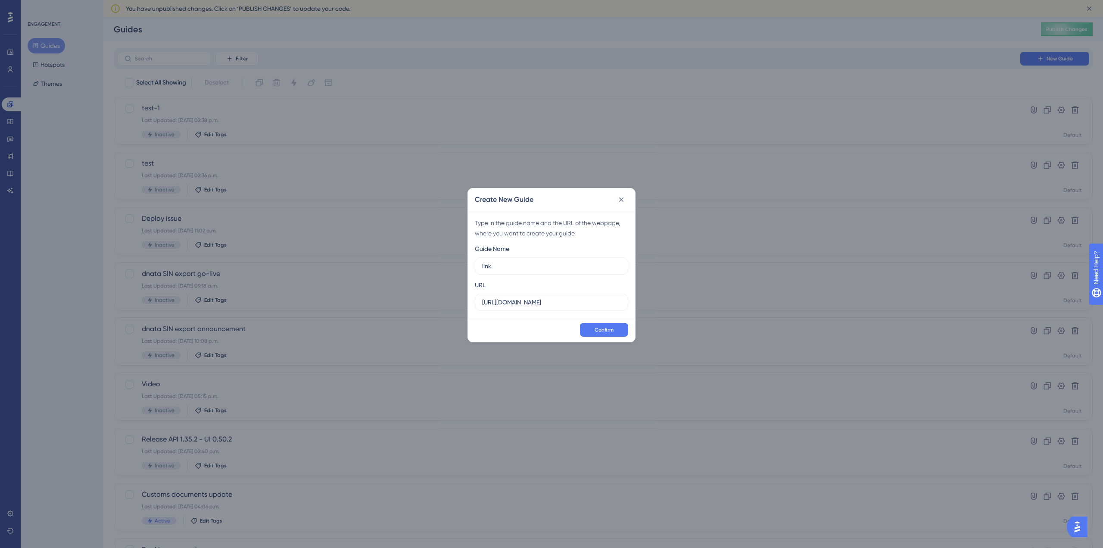
type input "link"
click at [1103, 310] on span "Need Help?" at bounding box center [1126, 311] width 34 height 10
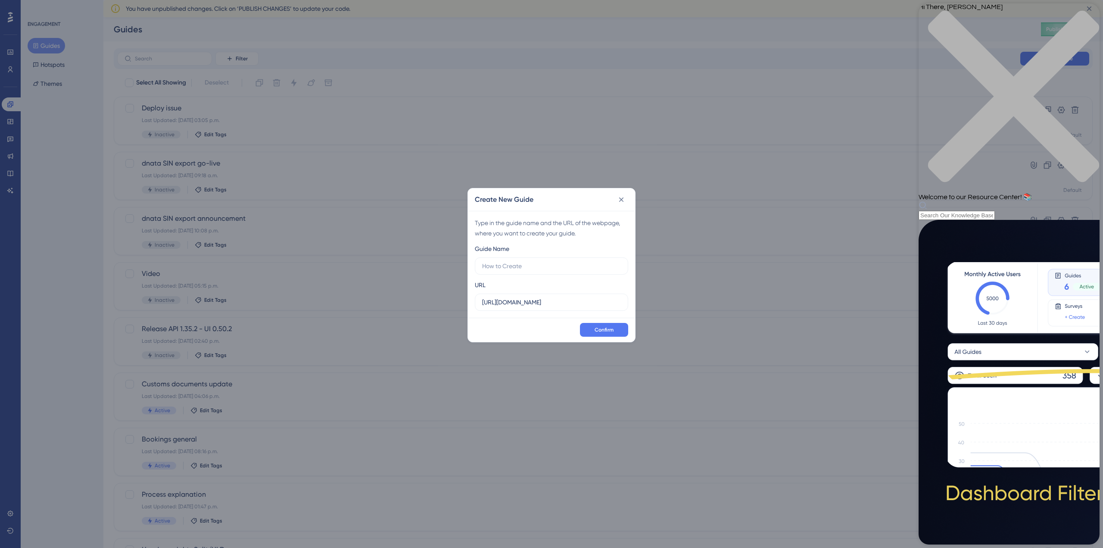
click at [1082, 18] on div "close resource center" at bounding box center [1009, 101] width 181 height 182
